Goal: Task Accomplishment & Management: Use online tool/utility

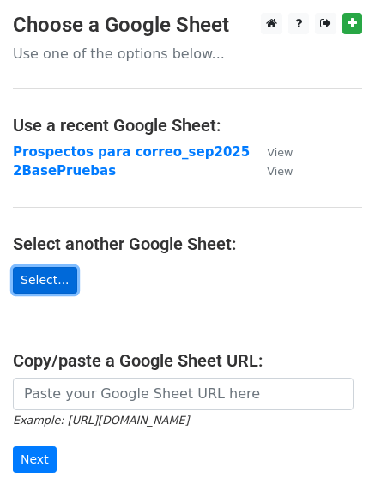
click at [35, 270] on link "Select..." at bounding box center [45, 280] width 64 height 27
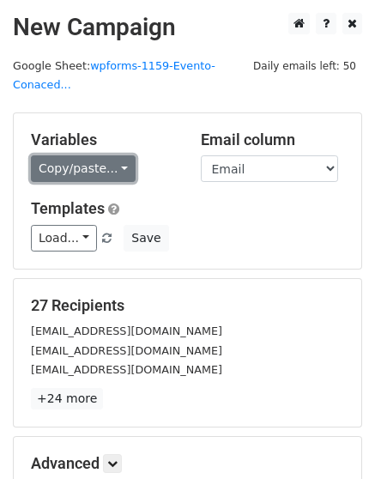
click at [106, 155] on link "Copy/paste..." at bounding box center [83, 168] width 105 height 27
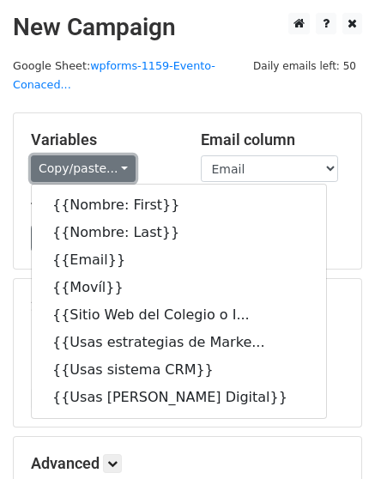
click at [106, 155] on link "Copy/paste..." at bounding box center [83, 168] width 105 height 27
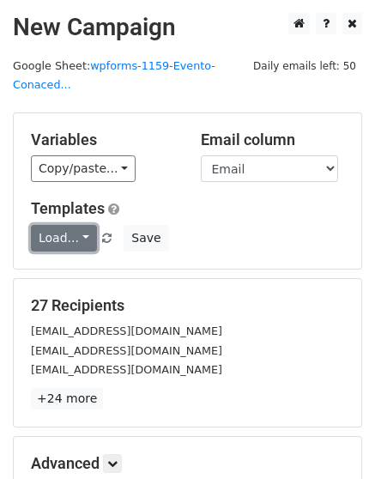
click at [71, 225] on link "Load..." at bounding box center [64, 238] width 66 height 27
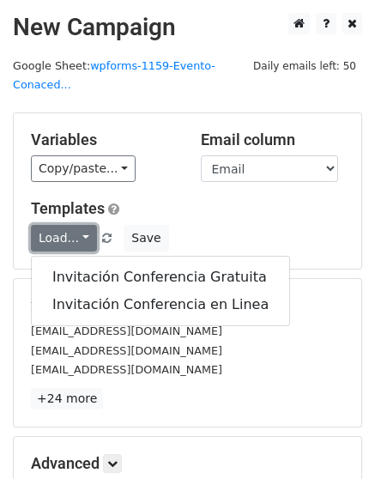
click at [71, 225] on link "Load..." at bounding box center [64, 238] width 66 height 27
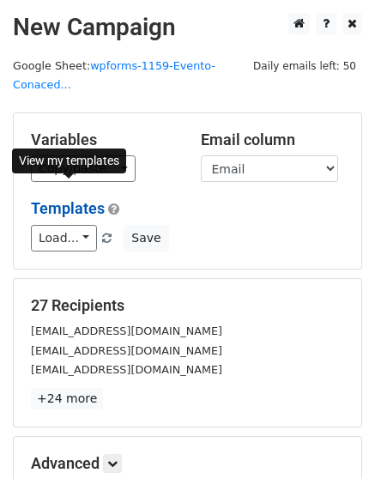
click at [77, 199] on link "Templates" at bounding box center [68, 208] width 74 height 18
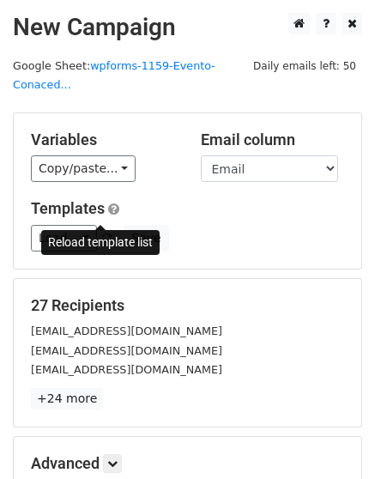
click at [102, 233] on span at bounding box center [106, 238] width 9 height 11
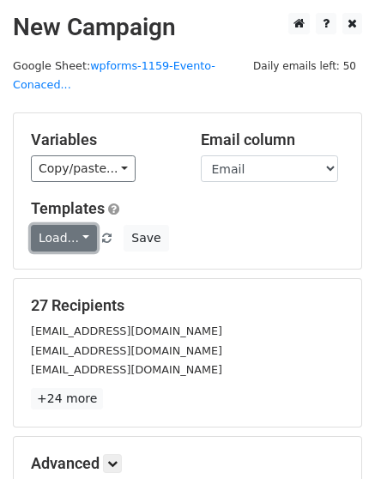
click at [83, 225] on link "Load..." at bounding box center [64, 238] width 66 height 27
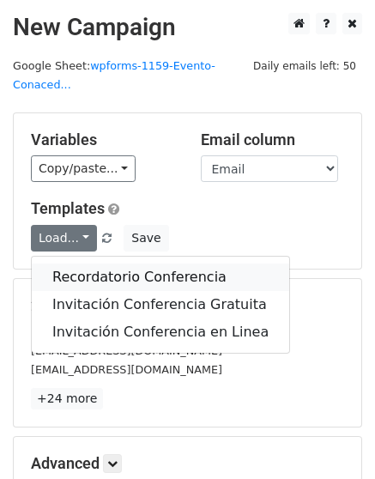
click at [118, 263] on link "Recordatorio Conferencia" at bounding box center [160, 276] width 257 height 27
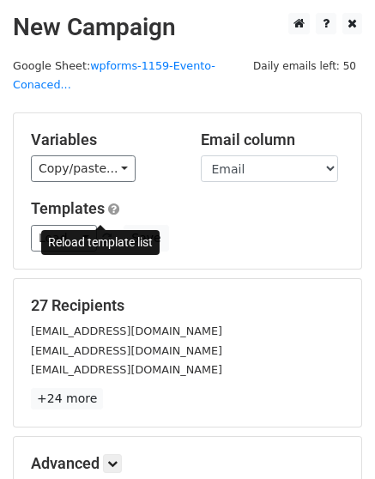
click at [102, 233] on span at bounding box center [106, 238] width 9 height 11
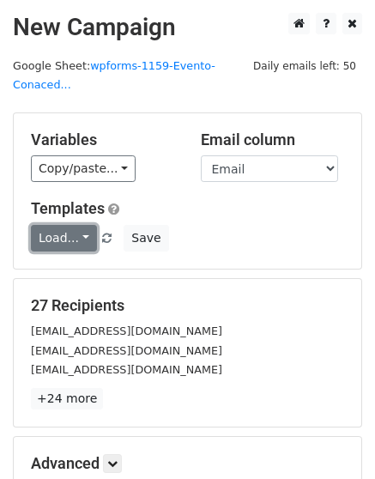
click at [86, 225] on link "Load..." at bounding box center [64, 238] width 66 height 27
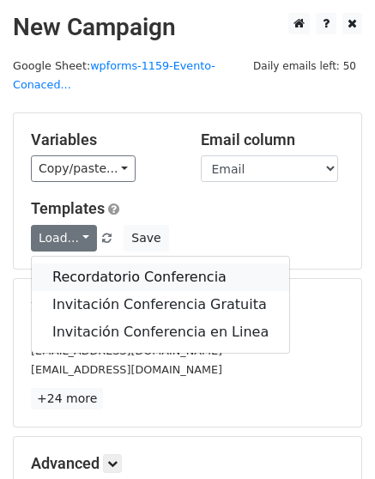
click at [84, 263] on link "Recordatorio Conferencia" at bounding box center [160, 276] width 257 height 27
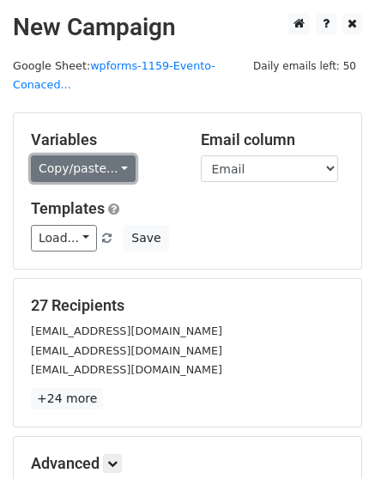
click at [114, 155] on link "Copy/paste..." at bounding box center [83, 168] width 105 height 27
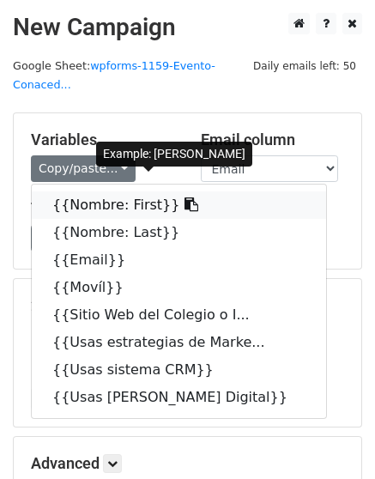
click at [118, 191] on link "{{Nombre: First}}" at bounding box center [179, 204] width 294 height 27
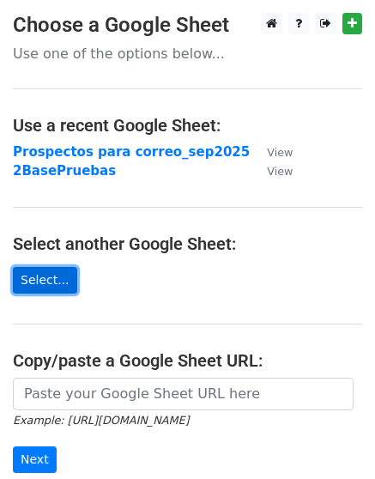
click at [32, 284] on link "Select..." at bounding box center [45, 280] width 64 height 27
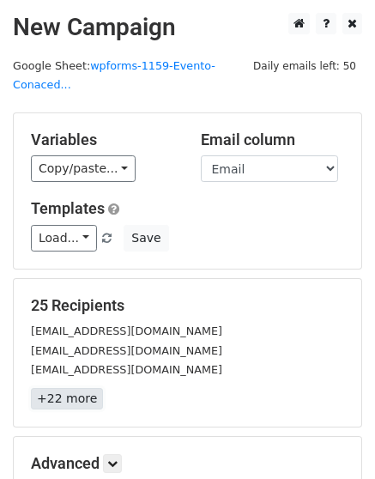
click at [75, 388] on link "+22 more" at bounding box center [67, 398] width 72 height 21
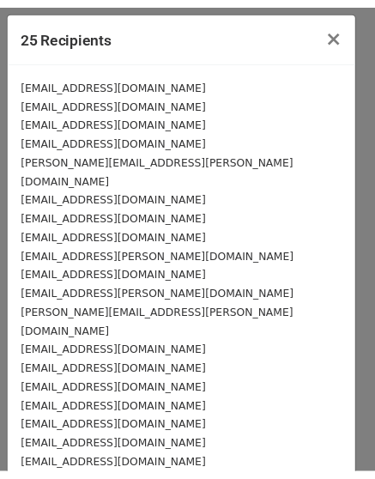
scroll to position [160, 0]
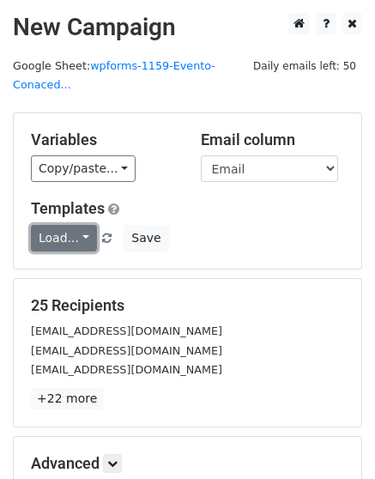
click at [87, 225] on link "Load..." at bounding box center [64, 238] width 66 height 27
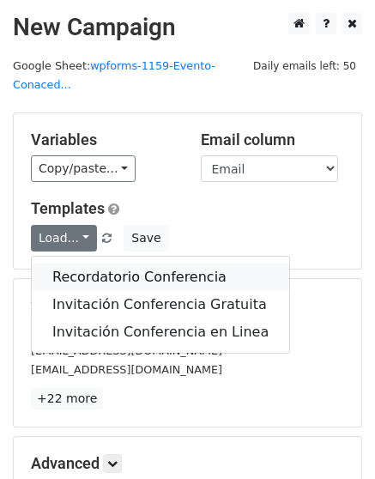
click at [87, 263] on link "Recordatorio Conferencia" at bounding box center [160, 276] width 257 height 27
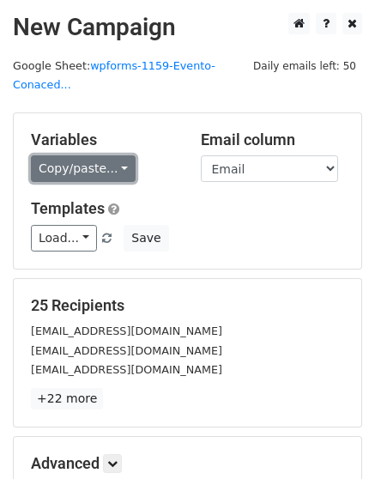
click at [108, 155] on link "Copy/paste..." at bounding box center [83, 168] width 105 height 27
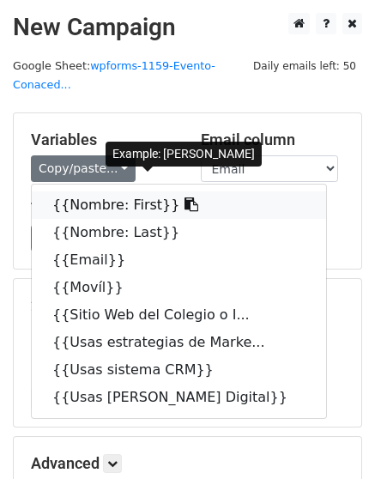
click at [108, 191] on link "{{Nombre: First}}" at bounding box center [179, 204] width 294 height 27
